Goal: Information Seeking & Learning: Learn about a topic

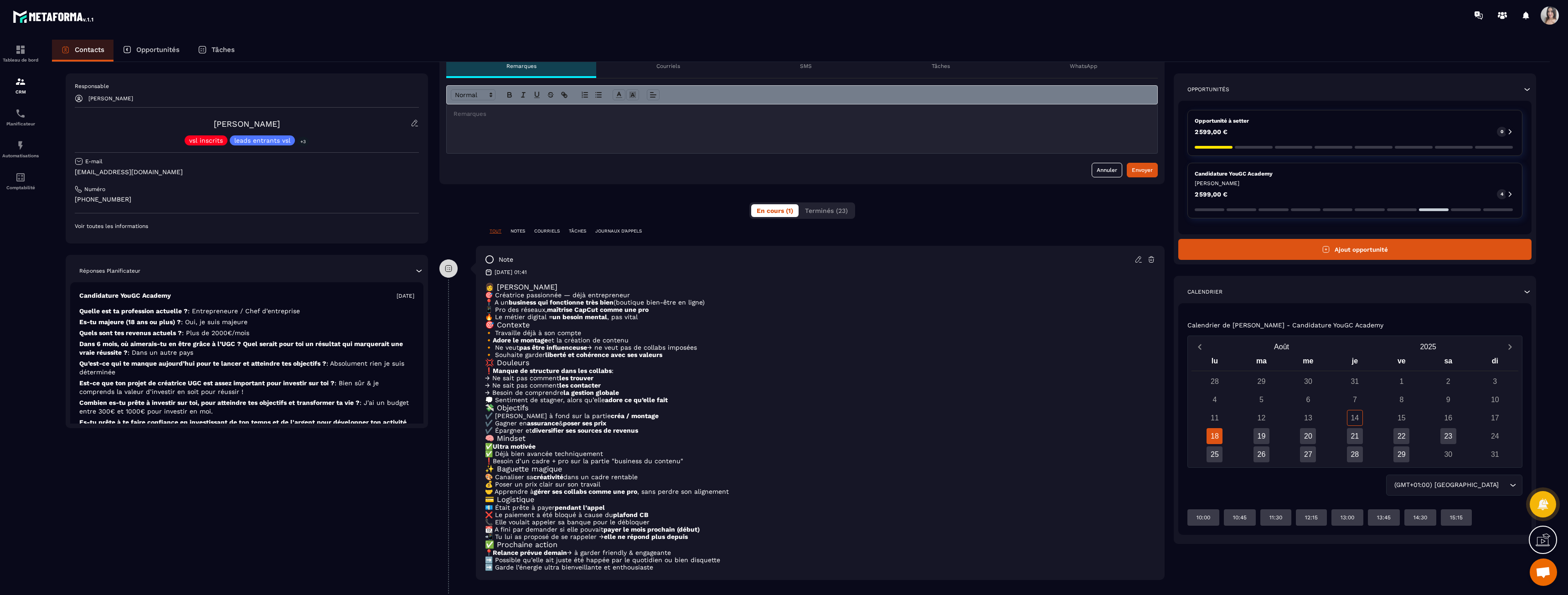
scroll to position [121, 0]
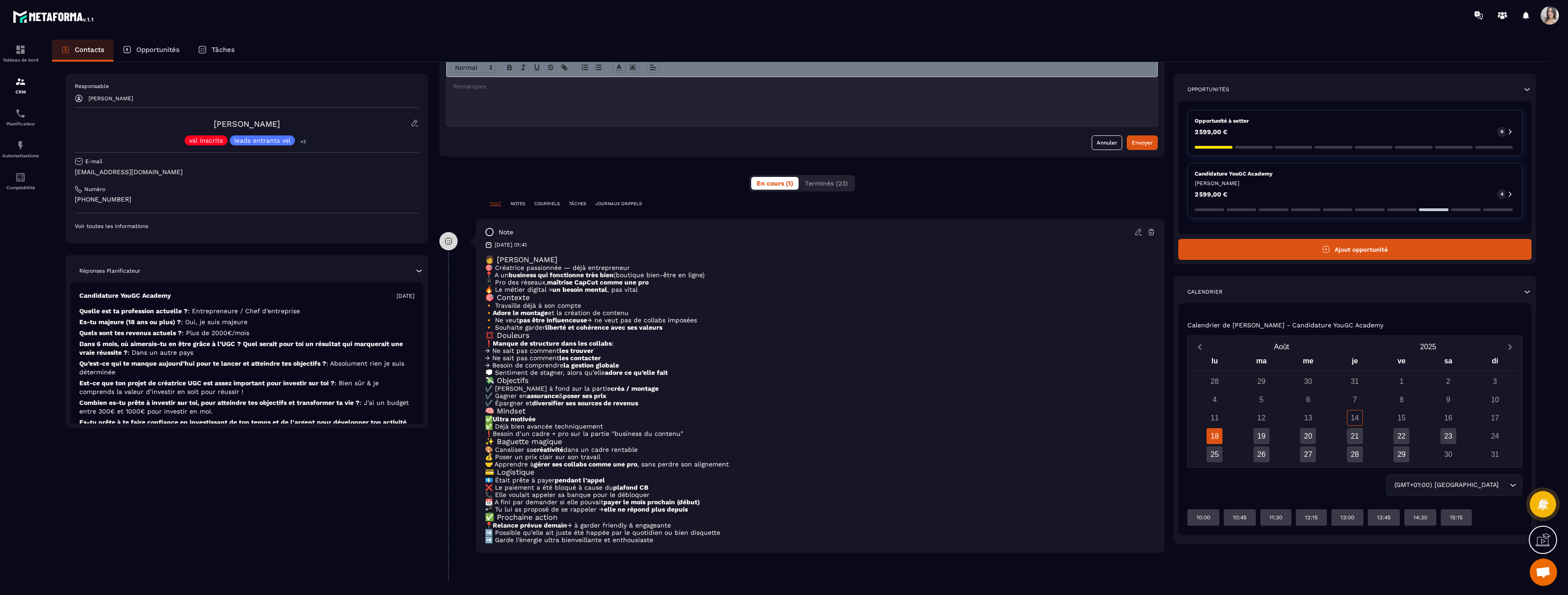
drag, startPoint x: 615, startPoint y: 522, endPoint x: 696, endPoint y: 552, distance: 86.4
click at [696, 552] on div "note [DATE] 01:41 👩 [PERSON_NAME] 🎯 Créatrice passionnée — déjà entrepreneur 📍 …" at bounding box center [820, 385] width 689 height 334
click at [693, 543] on p "➡️ Garde l’énergie ultra bienveillante et enthousiaste" at bounding box center [820, 539] width 671 height 7
drag, startPoint x: 689, startPoint y: 538, endPoint x: 537, endPoint y: 506, distance: 155.3
click at [540, 508] on div "👩 ANAÏS 🎯 Créatrice passionnée — déjà entrepreneur 📍 A un business qui fonction…" at bounding box center [820, 398] width 671 height 288
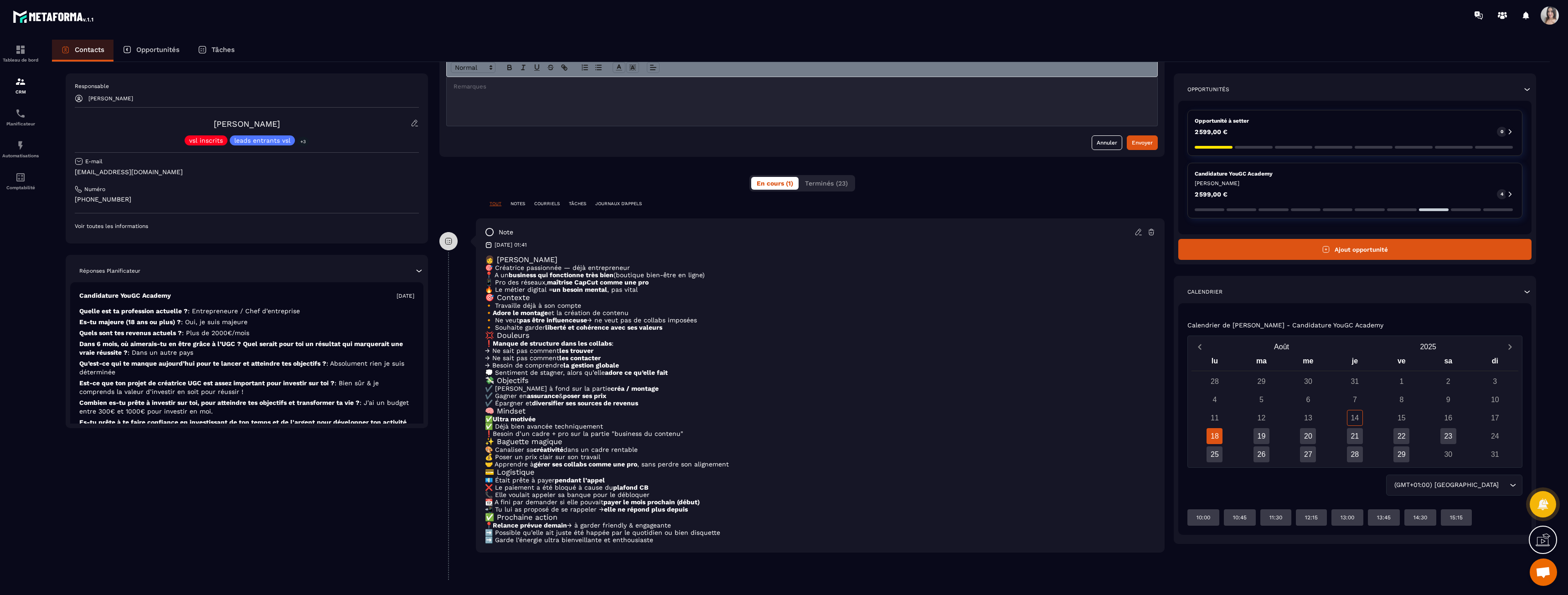
click at [537, 506] on p "📲 Tu lui as proposé de se rappeler → elle ne répond plus depuis" at bounding box center [820, 509] width 671 height 7
drag, startPoint x: 537, startPoint y: 506, endPoint x: 676, endPoint y: 533, distance: 141.6
click at [676, 533] on div "👩 ANAÏS 🎯 Créatrice passionnée — déjà entrepreneur 📍 A un business qui fonction…" at bounding box center [820, 398] width 671 height 288
click at [676, 533] on p "➡️ Possible qu’elle ait juste été happée par le quotidien ou bien disquette" at bounding box center [820, 532] width 671 height 7
drag, startPoint x: 677, startPoint y: 533, endPoint x: 530, endPoint y: 489, distance: 153.4
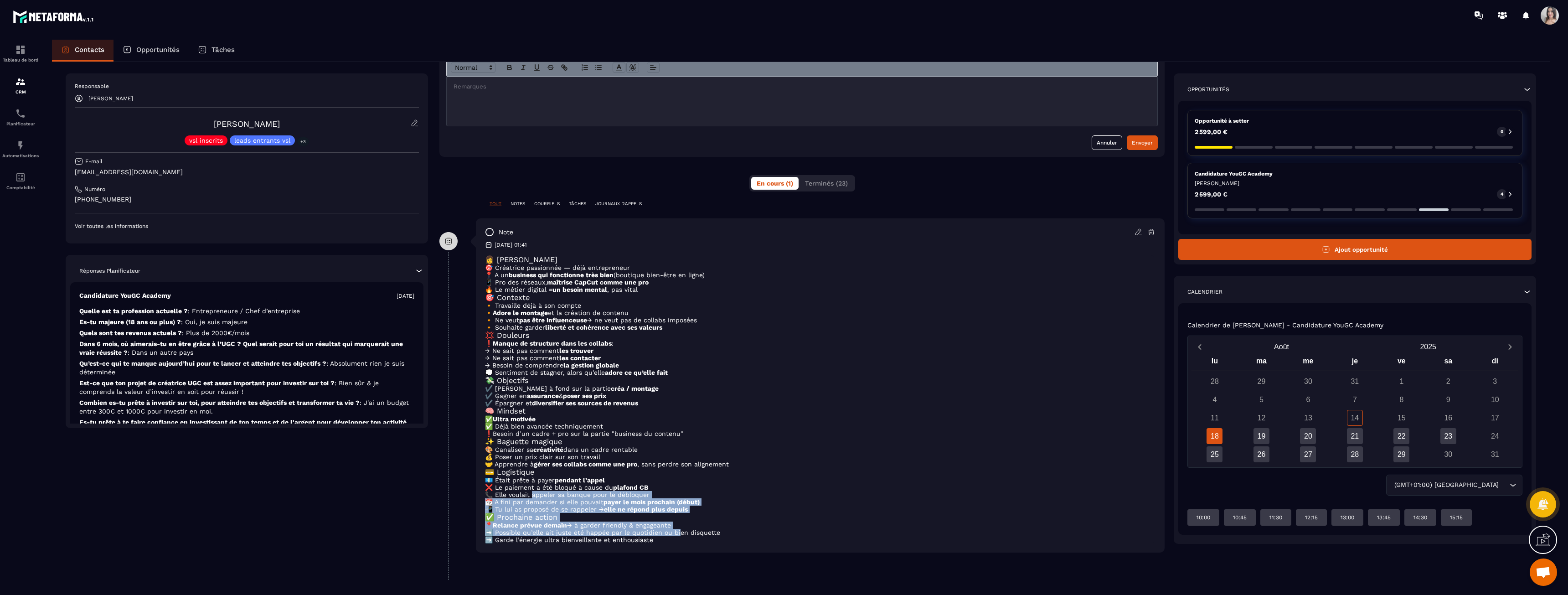
click at [530, 489] on div "👩 ANAÏS 🎯 Créatrice passionnée — déjà entrepreneur 📍 A un business qui fonction…" at bounding box center [820, 398] width 671 height 288
click at [530, 491] on p "📞 Elle voulait appeler sa banque pour le débloquer" at bounding box center [820, 494] width 671 height 7
drag, startPoint x: 524, startPoint y: 485, endPoint x: 662, endPoint y: 536, distance: 147.1
click at [662, 536] on div "👩 ANAÏS 🎯 Créatrice passionnée — déjà entrepreneur 📍 A un business qui fonction…" at bounding box center [820, 398] width 671 height 288
click at [662, 536] on p "➡️ Garde l’énergie ultra bienveillante et enthousiaste" at bounding box center [820, 539] width 671 height 7
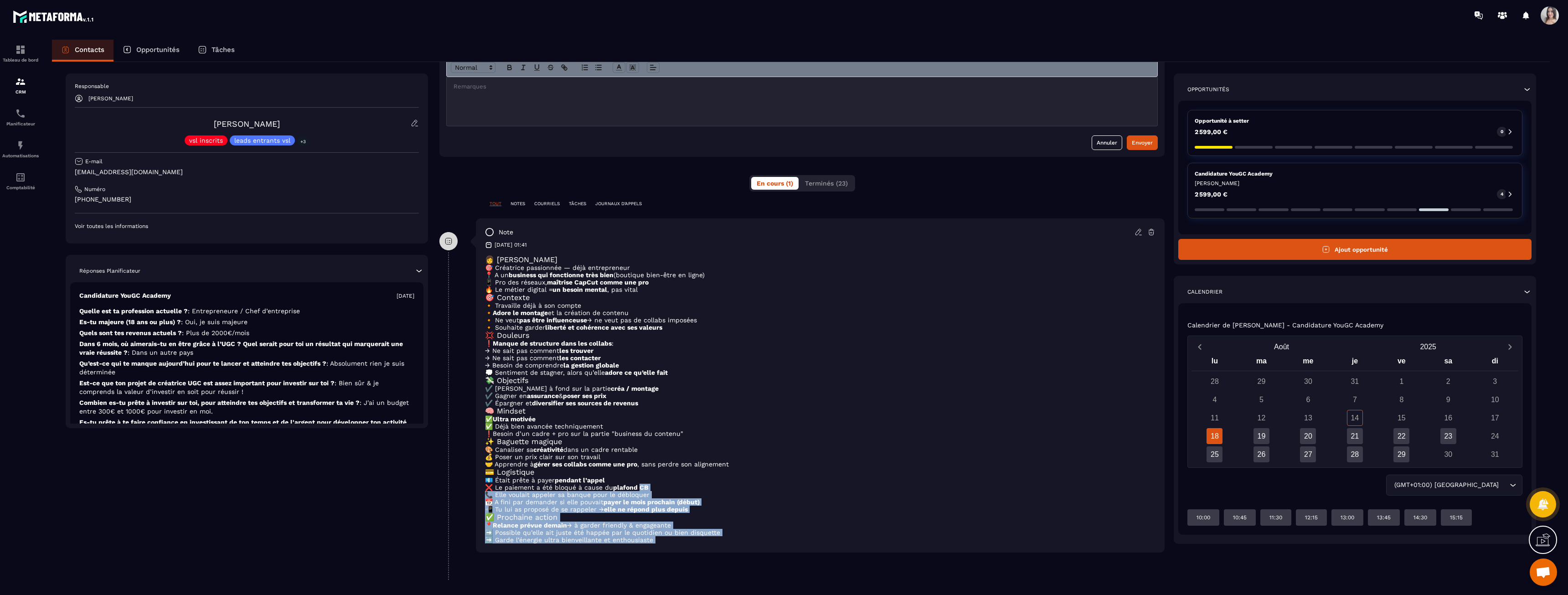
drag, startPoint x: 662, startPoint y: 536, endPoint x: 488, endPoint y: 485, distance: 181.3
click at [488, 485] on div "👩 ANAÏS 🎯 Créatrice passionnée — déjà entrepreneur 📍 A un business qui fonction…" at bounding box center [820, 398] width 671 height 288
click at [488, 491] on p "📞 Elle voulait appeler sa banque pour le débloquer" at bounding box center [820, 494] width 671 height 7
drag, startPoint x: 487, startPoint y: 485, endPoint x: 662, endPoint y: 536, distance: 182.3
click at [662, 535] on div "👩 ANAÏS 🎯 Créatrice passionnée — déjà entrepreneur 📍 A un business qui fonction…" at bounding box center [820, 398] width 671 height 288
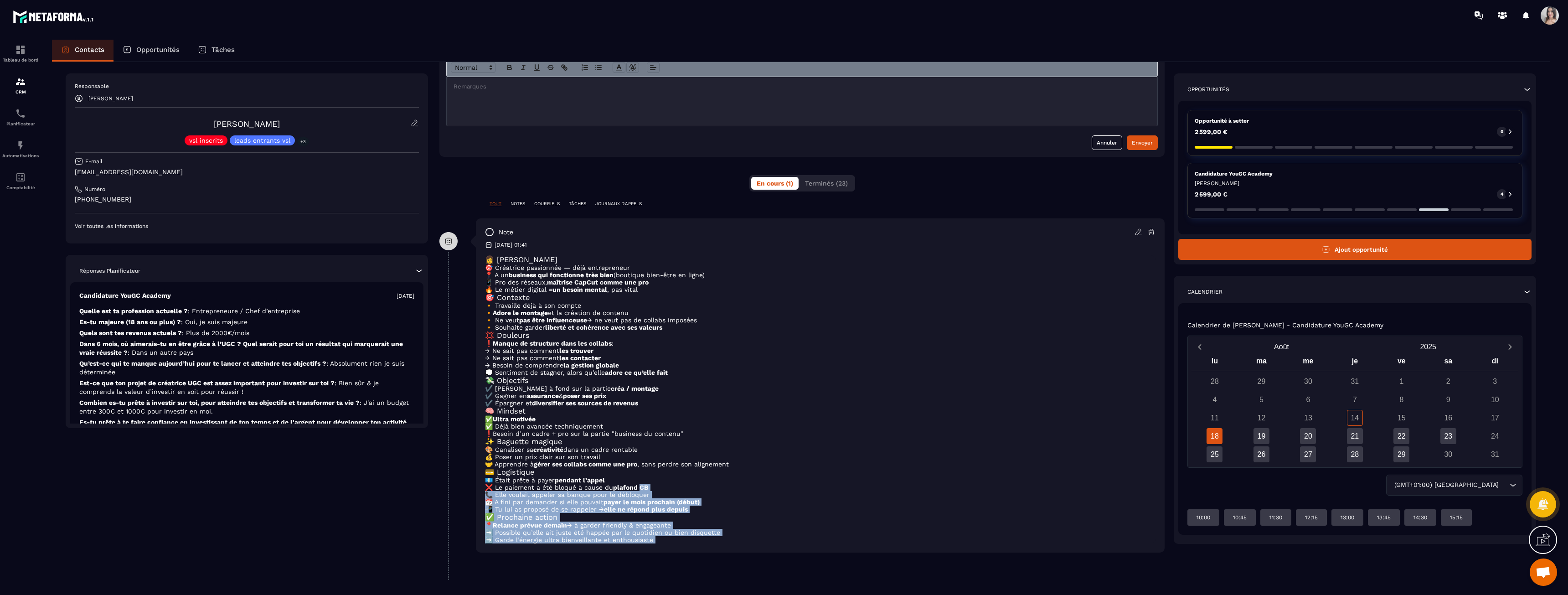
click at [662, 536] on p "➡️ Garde l’énergie ultra bienveillante et enthousiaste" at bounding box center [820, 539] width 671 height 7
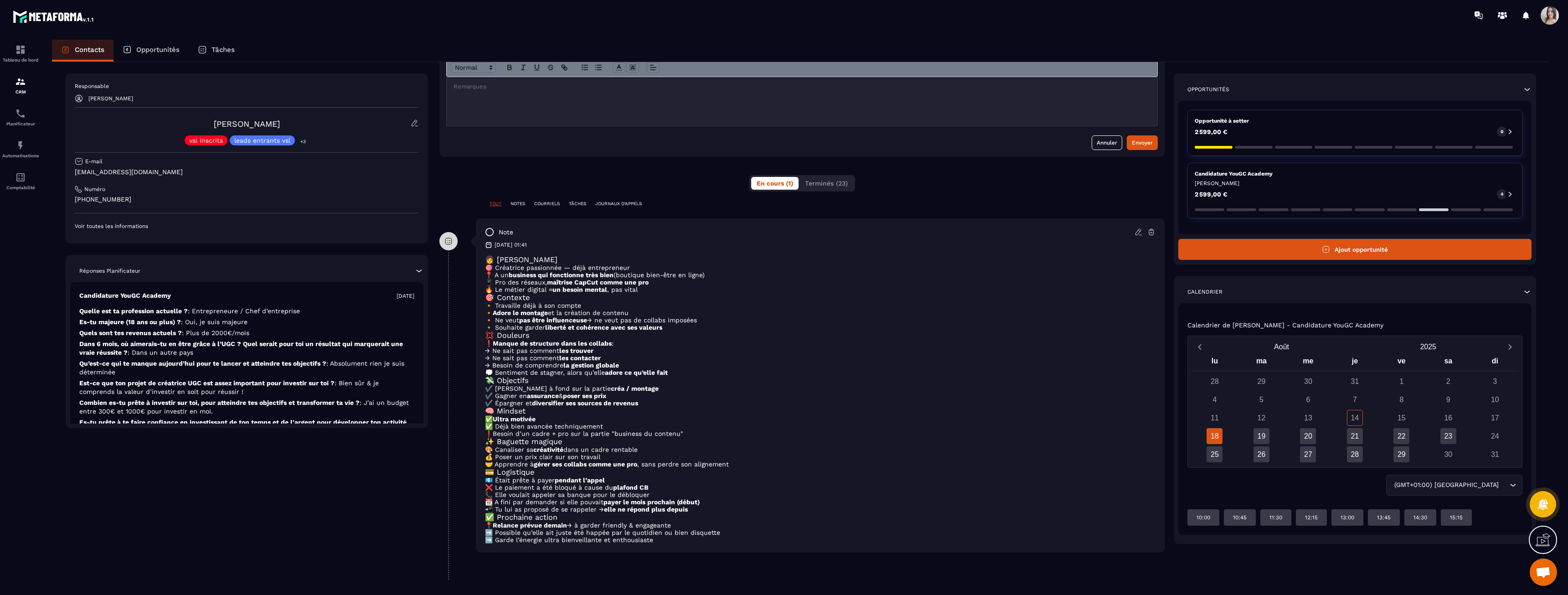
drag, startPoint x: 663, startPoint y: 539, endPoint x: 488, endPoint y: 478, distance: 185.3
click at [488, 478] on div "👩 ANAÏS 🎯 Créatrice passionnée — déjà entrepreneur 📍 A un business qui fonction…" at bounding box center [820, 398] width 671 height 288
click at [488, 484] on p "❌ Le paiement a été bloqué à cause du plafond CB" at bounding box center [820, 487] width 671 height 7
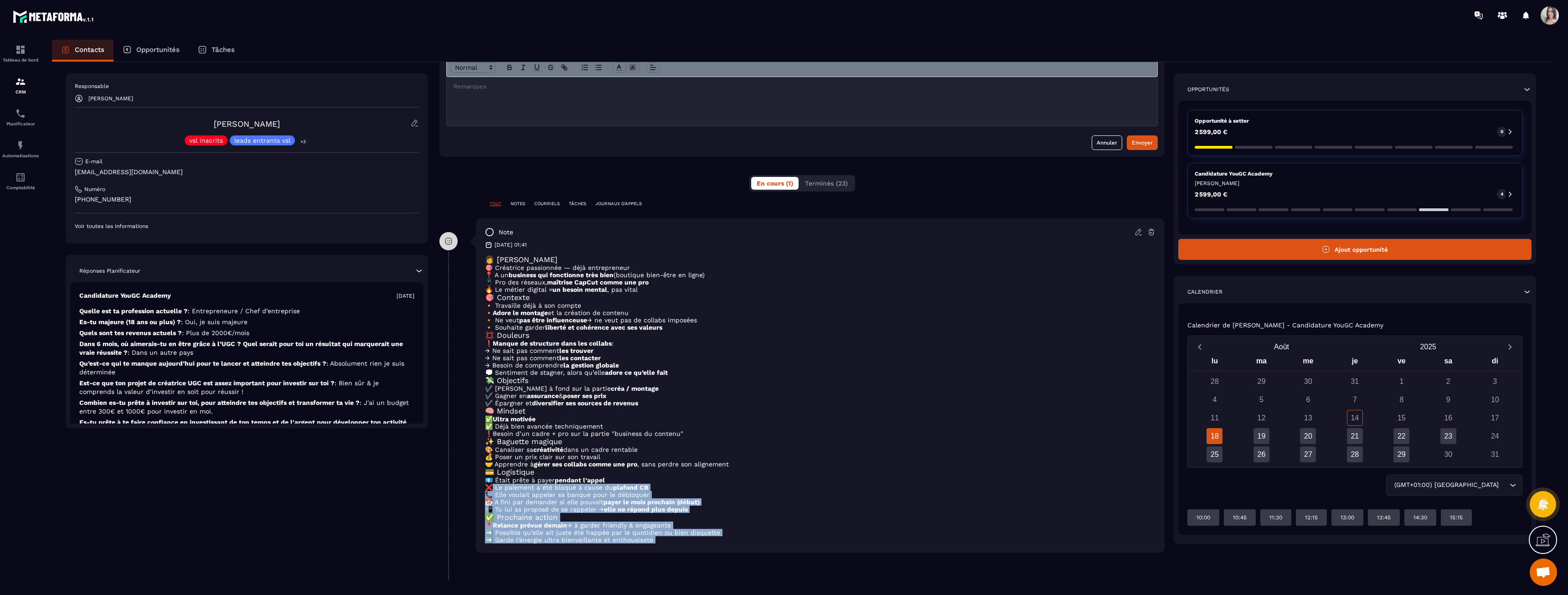
drag, startPoint x: 488, startPoint y: 478, endPoint x: 677, endPoint y: 538, distance: 198.3
click at [677, 538] on div "👩 ANAÏS 🎯 Créatrice passionnée — déjà entrepreneur 📍 A un business qui fonction…" at bounding box center [820, 398] width 671 height 288
click at [677, 538] on p "➡️ Garde l’énergie ultra bienveillante et enthousiaste" at bounding box center [820, 539] width 671 height 7
drag, startPoint x: 677, startPoint y: 538, endPoint x: 483, endPoint y: 468, distance: 206.2
click at [483, 468] on div "note [DATE] 01:41 👩 [PERSON_NAME] 🎯 Créatrice passionnée — déjà entrepreneur 📍 …" at bounding box center [820, 385] width 689 height 334
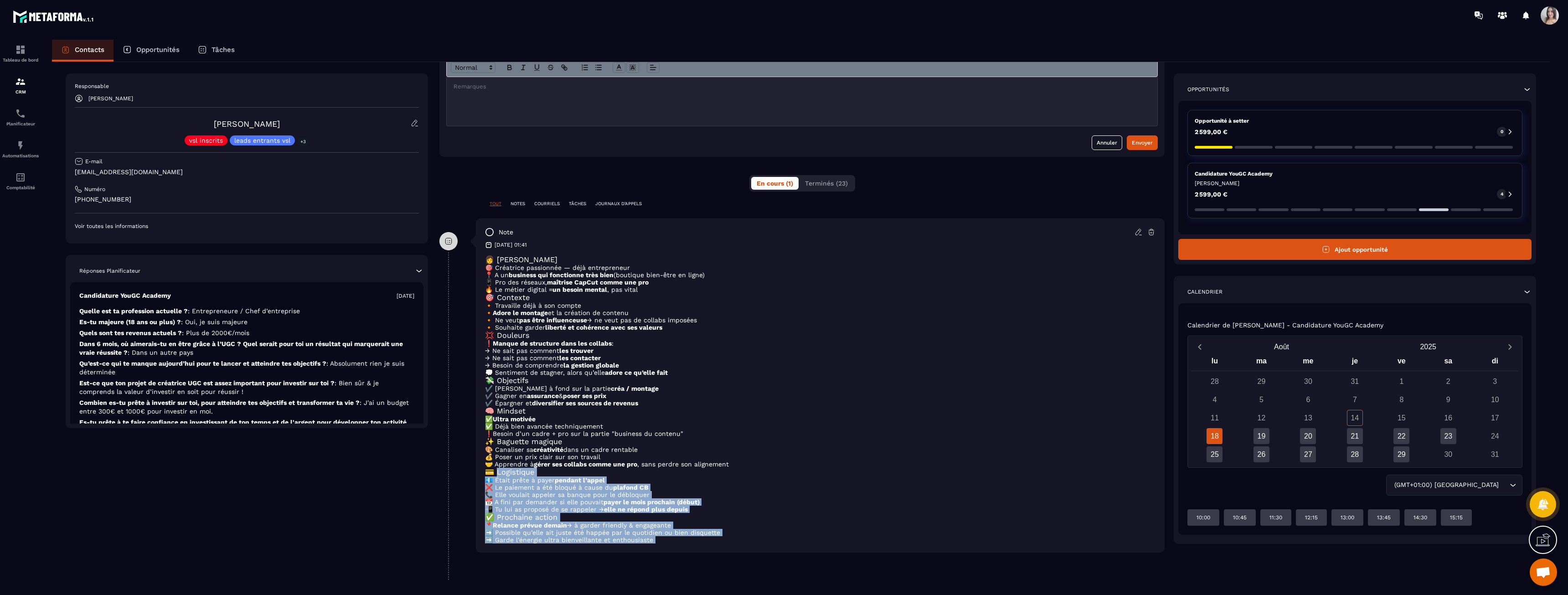
click at [483, 468] on div "note [DATE] 01:41 👩 [PERSON_NAME] 🎯 Créatrice passionnée — déjà entrepreneur 📍 …" at bounding box center [820, 385] width 689 height 334
drag, startPoint x: 483, startPoint y: 468, endPoint x: 724, endPoint y: 537, distance: 250.7
click at [724, 537] on div "note [DATE] 01:41 👩 [PERSON_NAME] 🎯 Créatrice passionnée — déjà entrepreneur 📍 …" at bounding box center [820, 385] width 689 height 334
click at [724, 537] on p "➡️ Garde l’énergie ultra bienveillante et enthousiaste" at bounding box center [820, 539] width 671 height 7
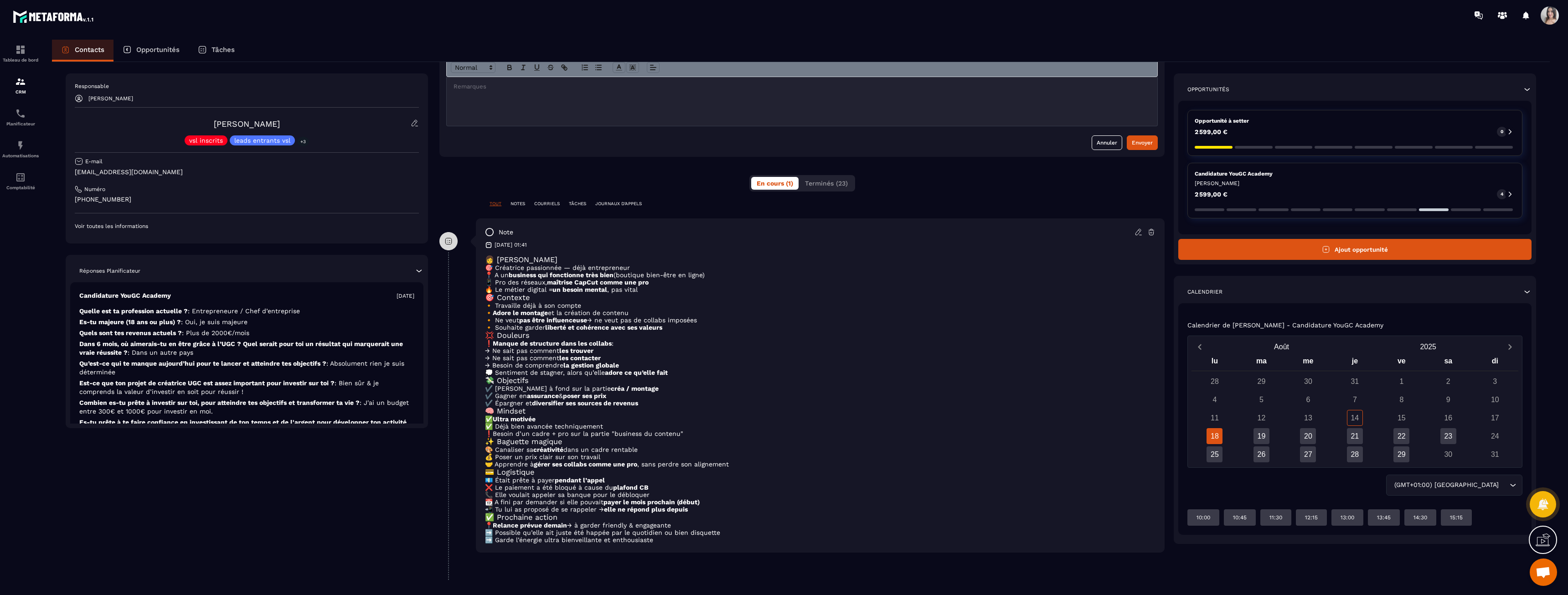
click at [1231, 174] on p "Candidature YouGC Academy" at bounding box center [1354, 173] width 320 height 7
